Goal: Check status: Check status

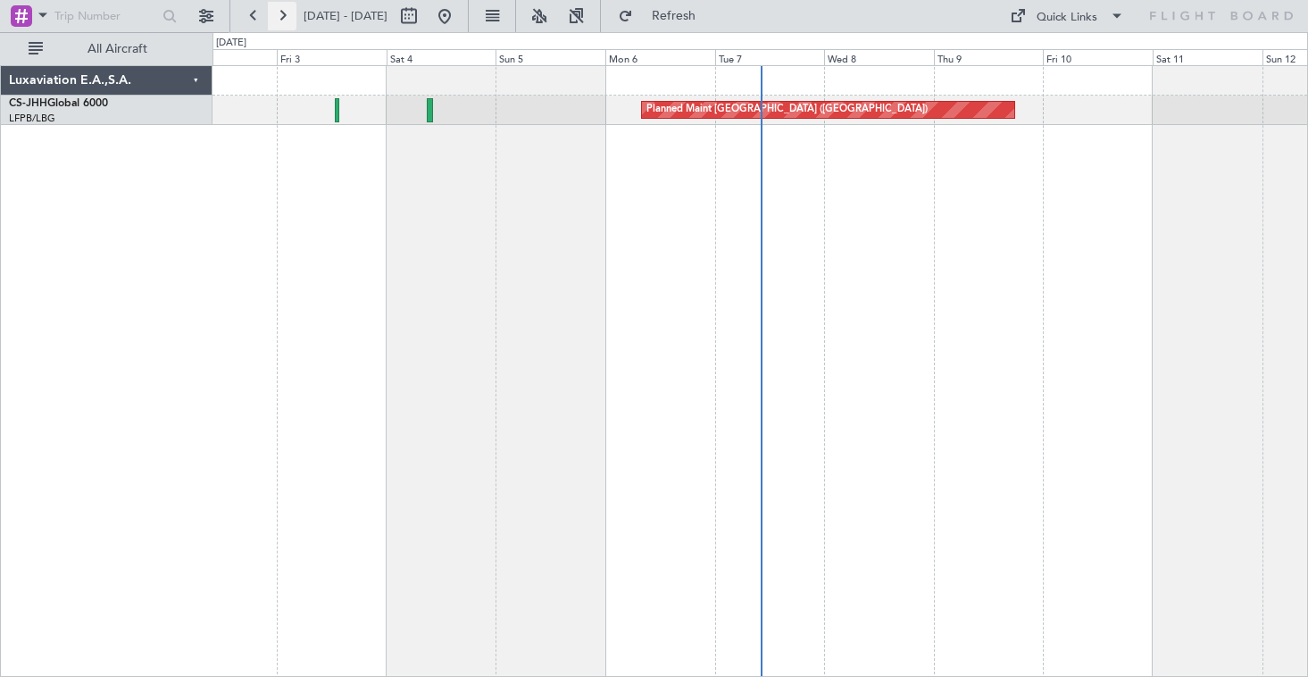
click at [280, 5] on button at bounding box center [282, 16] width 29 height 29
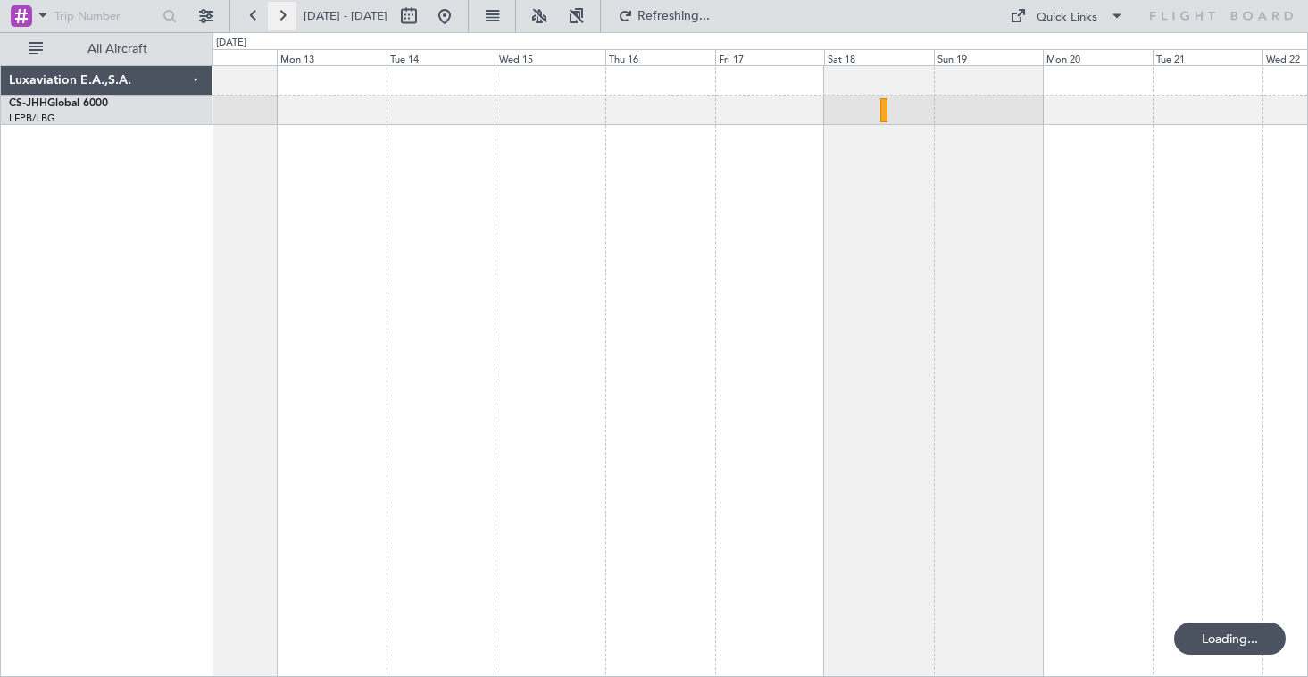
click at [280, 5] on button at bounding box center [282, 16] width 29 height 29
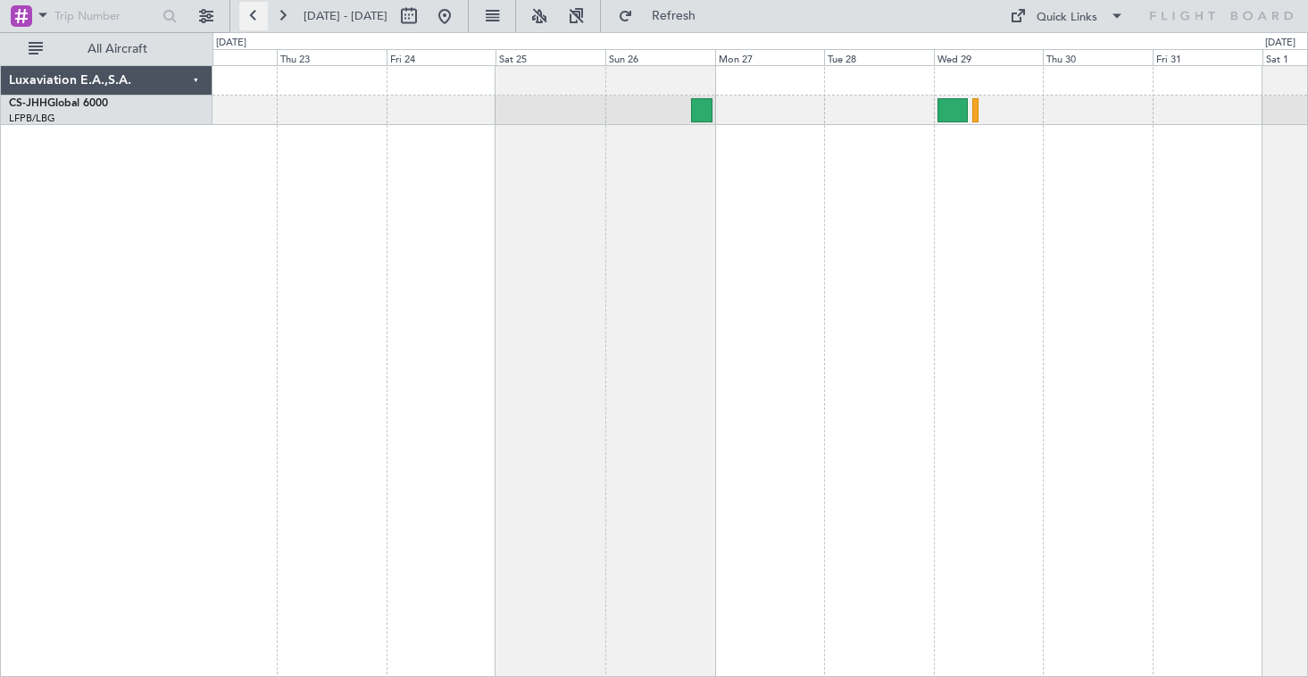
click at [262, 19] on button at bounding box center [253, 16] width 29 height 29
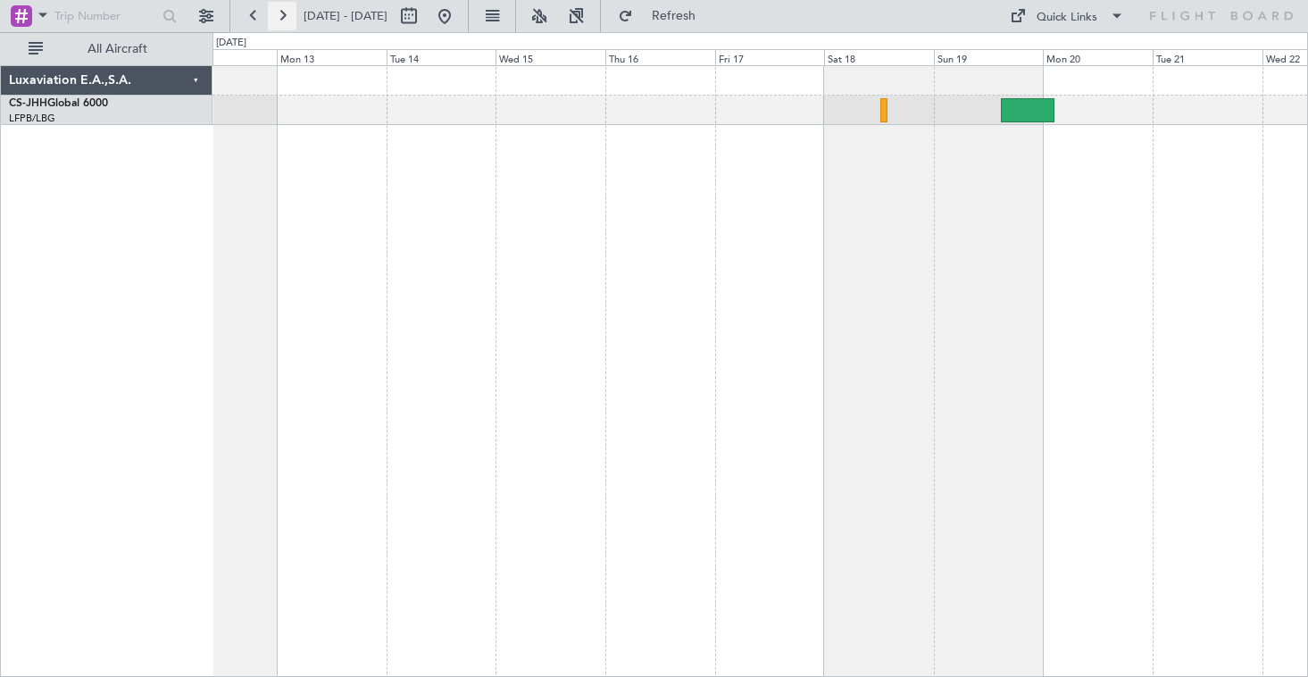
click at [280, 11] on button at bounding box center [282, 16] width 29 height 29
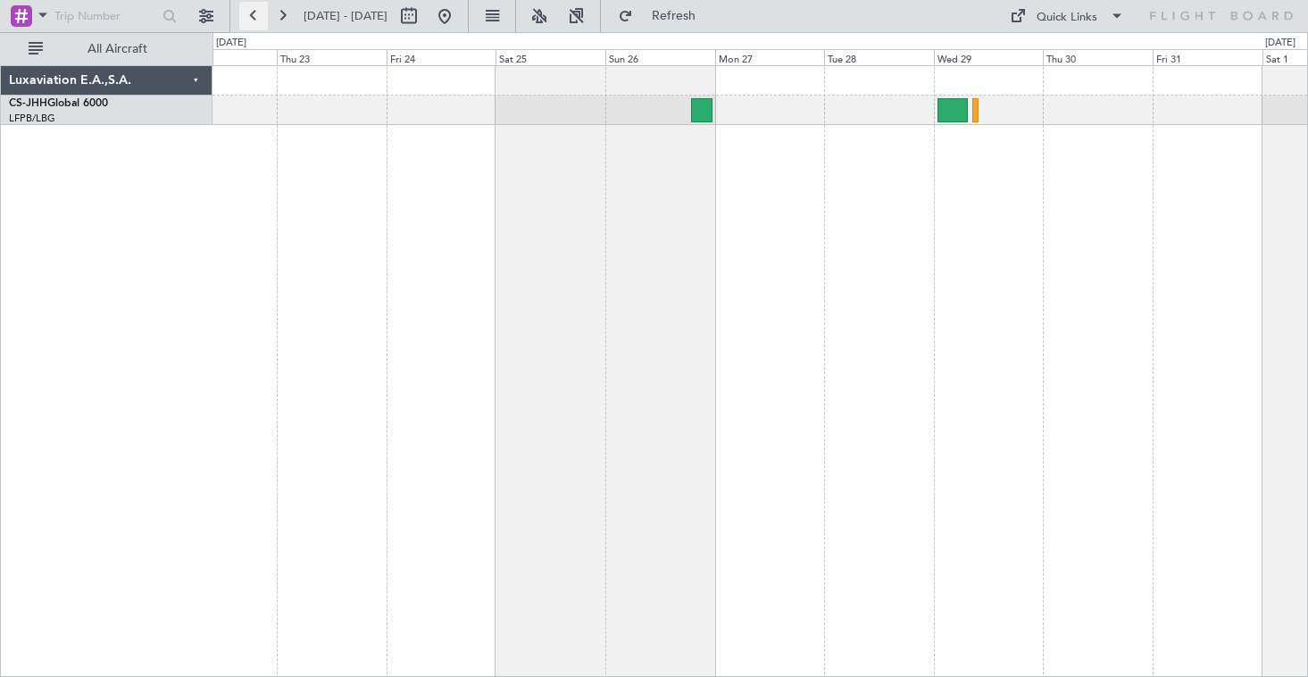
click at [251, 12] on button at bounding box center [253, 16] width 29 height 29
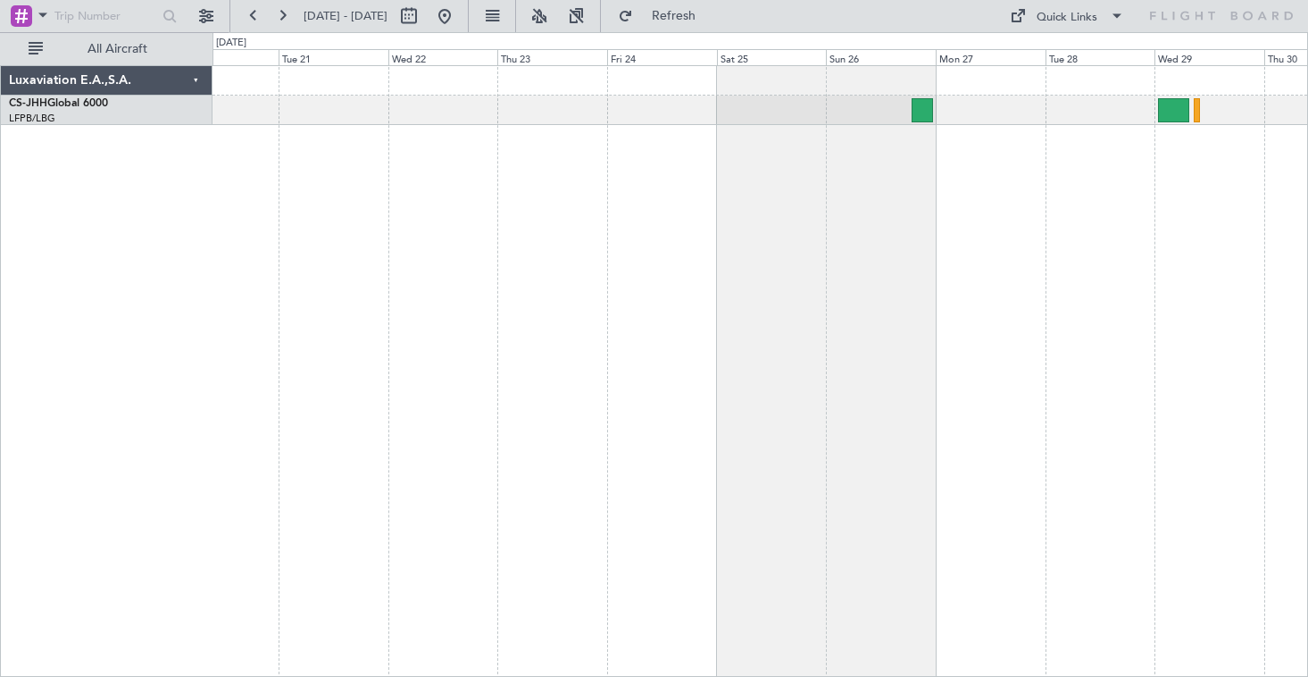
click at [335, 169] on div at bounding box center [759, 371] width 1095 height 612
